Goal: Information Seeking & Learning: Stay updated

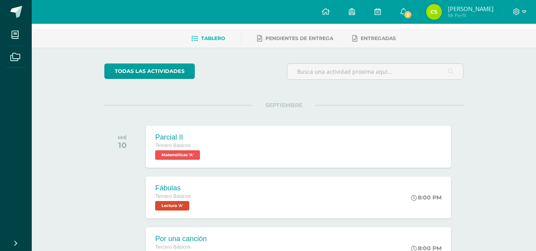
scroll to position [32, 0]
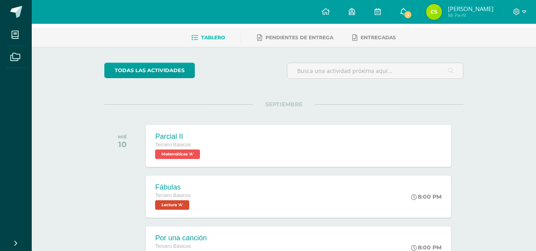
click at [412, 10] on span "3" at bounding box center [408, 14] width 9 height 9
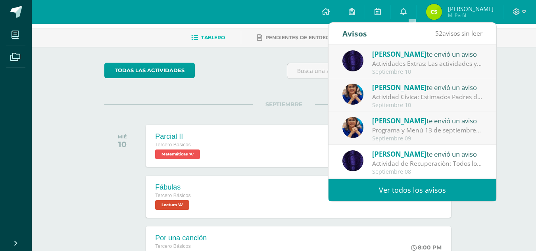
click at [365, 61] on div "[PERSON_NAME] te envió un aviso Actividades Extras: Las actividades ya estan as…" at bounding box center [413, 62] width 140 height 26
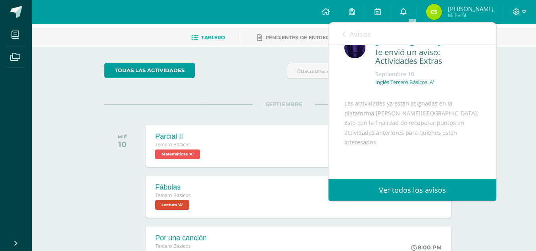
scroll to position [25, 0]
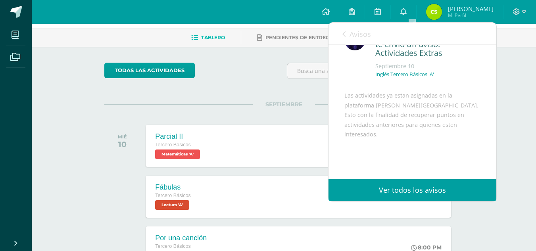
click at [354, 37] on span "Avisos" at bounding box center [360, 34] width 21 height 10
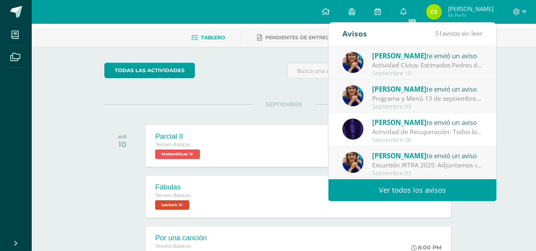
click at [372, 161] on div "[PERSON_NAME] te envió un aviso Excursión IRTRA 2025: Adjuntamos circular con l…" at bounding box center [413, 163] width 140 height 26
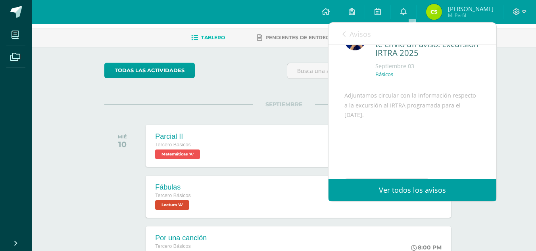
click at [344, 34] on icon at bounding box center [344, 34] width 3 height 6
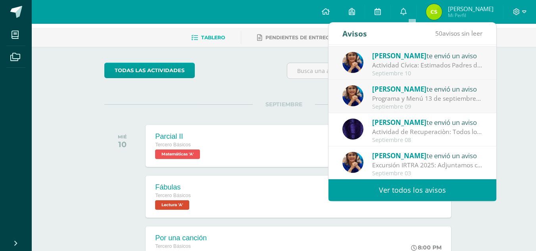
click at [363, 95] on img at bounding box center [353, 95] width 21 height 21
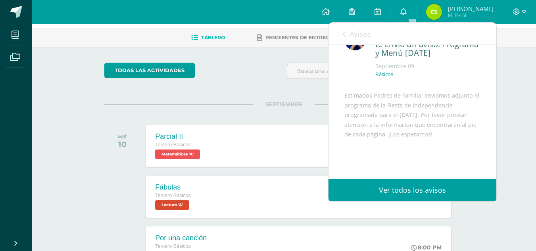
click at [348, 32] on link "Avisos" at bounding box center [357, 34] width 29 height 23
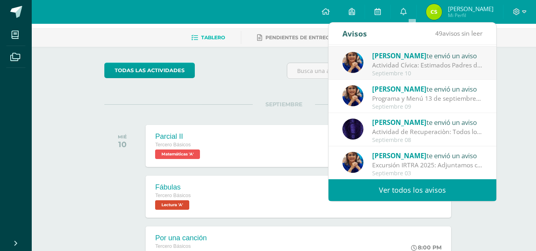
click at [359, 62] on img at bounding box center [353, 62] width 21 height 21
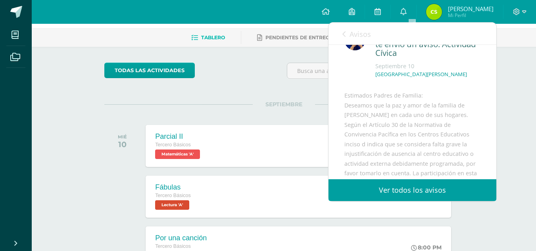
click at [349, 37] on link "Avisos" at bounding box center [357, 34] width 29 height 23
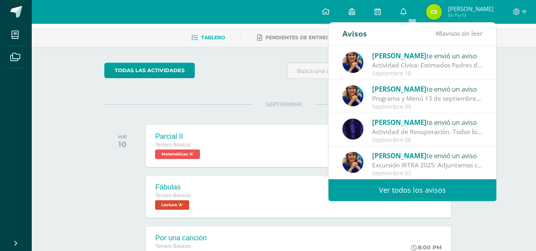
click at [276, 104] on span "SEPTIEMBRE" at bounding box center [284, 104] width 62 height 7
